Goal: Task Accomplishment & Management: Use online tool/utility

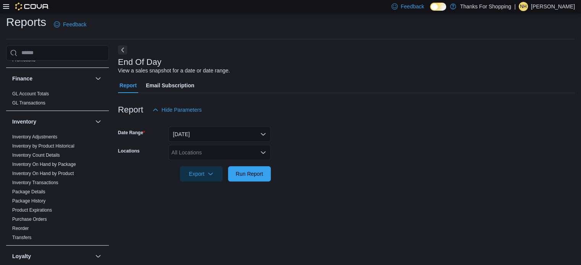
scroll to position [191, 0]
click at [62, 174] on link "Inventory On Hand by Product" at bounding box center [42, 175] width 61 height 5
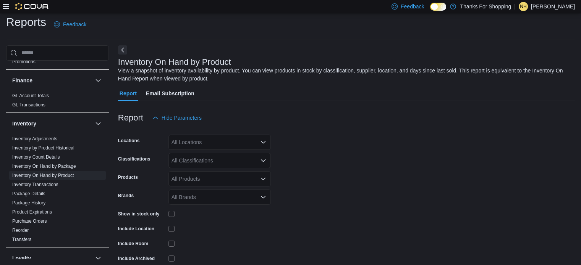
scroll to position [26, 0]
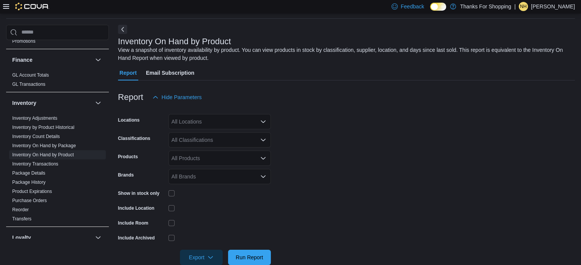
click at [222, 116] on div "All Locations" at bounding box center [219, 121] width 102 height 15
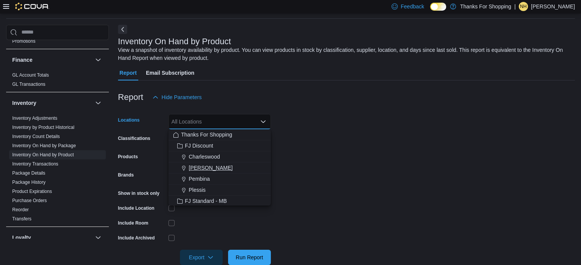
click at [207, 168] on span "[PERSON_NAME]" at bounding box center [211, 168] width 44 height 8
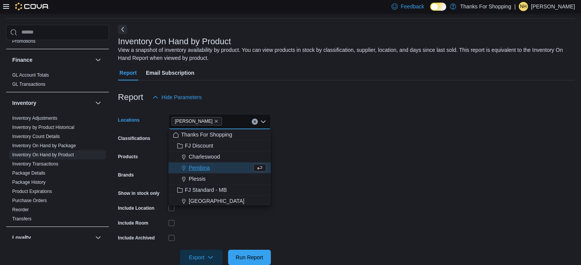
click at [326, 129] on form "Locations [GEOGRAPHIC_DATA] Combo box. Selected. [GEOGRAPHIC_DATA]. Press Backs…" at bounding box center [346, 185] width 457 height 160
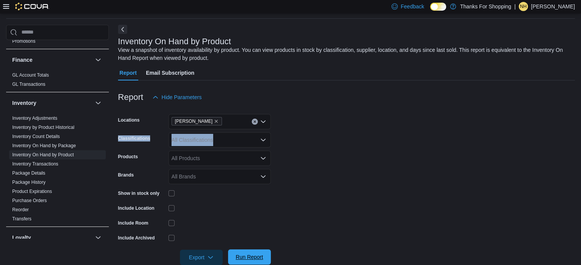
click at [242, 254] on span "Run Report" at bounding box center [250, 258] width 28 height 8
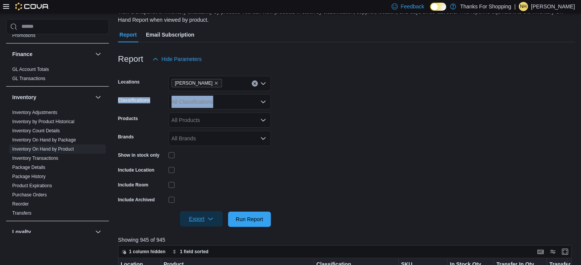
click at [197, 215] on span "Export" at bounding box center [201, 219] width 34 height 15
click at [219, 176] on span "Export to Excel" at bounding box center [202, 173] width 34 height 6
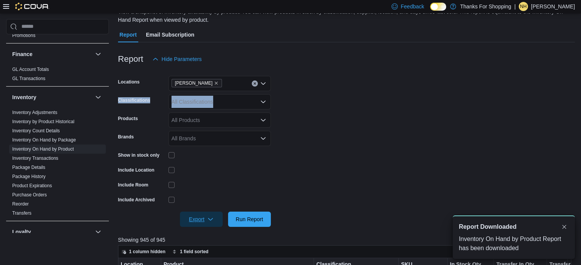
scroll to position [0, 0]
